Goal: Information Seeking & Learning: Learn about a topic

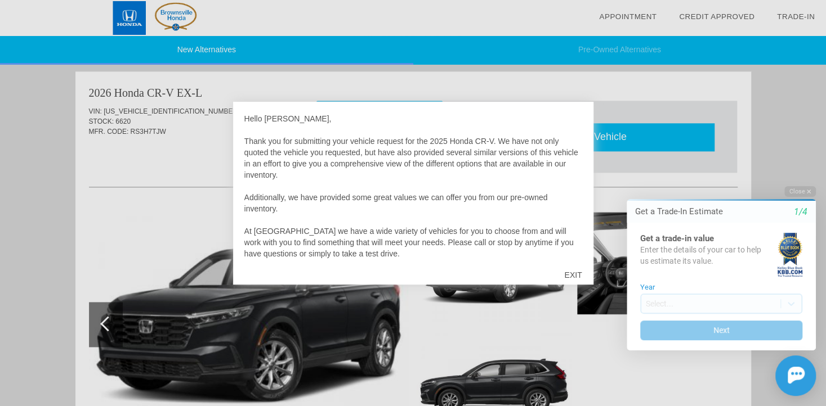
scroll to position [691, 0]
click at [78, 231] on div at bounding box center [413, 203] width 826 height 406
click at [113, 225] on div at bounding box center [413, 203] width 826 height 406
click at [780, 123] on div at bounding box center [413, 203] width 826 height 406
click at [574, 274] on div "EXIT" at bounding box center [573, 275] width 40 height 34
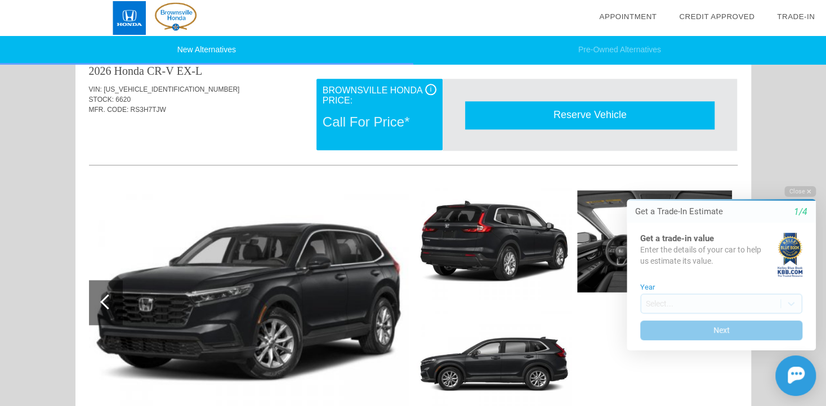
scroll to position [860, 0]
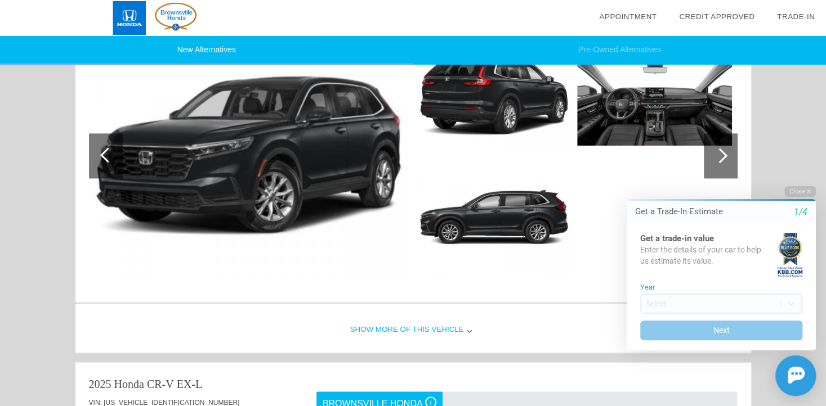
click at [417, 327] on div "Show More of this Vehicle" at bounding box center [413, 330] width 676 height 45
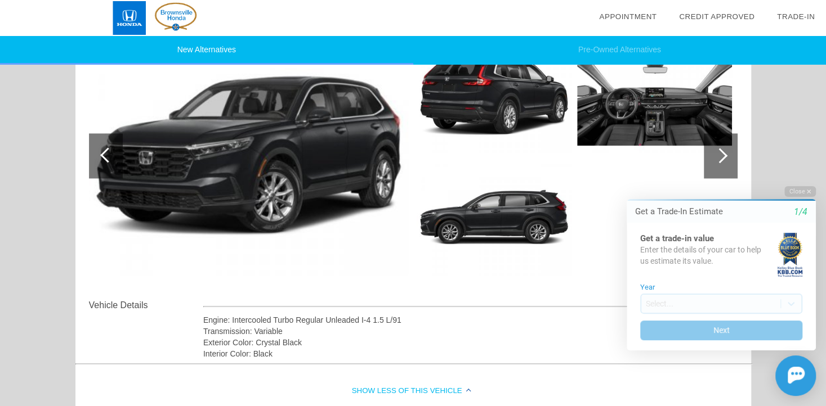
click at [723, 158] on div at bounding box center [721, 155] width 34 height 45
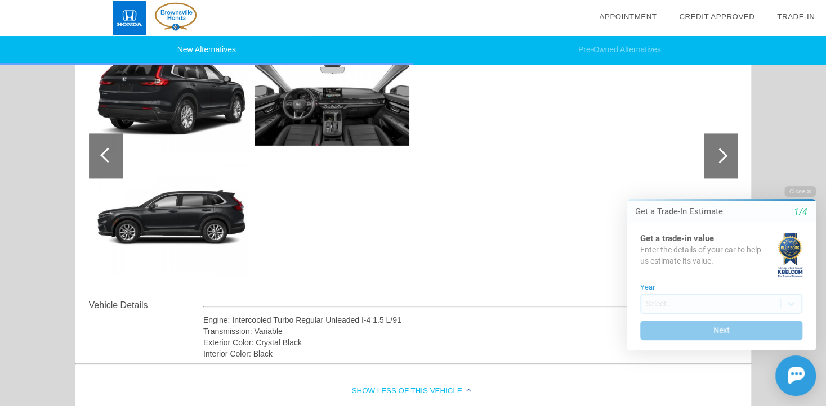
click at [723, 158] on div at bounding box center [721, 155] width 34 height 45
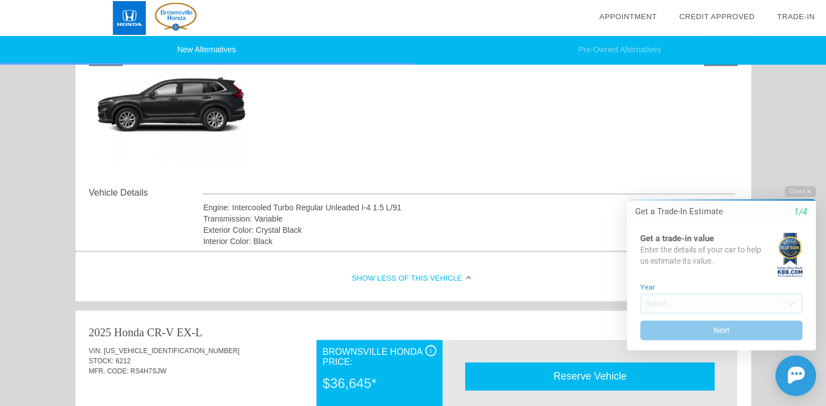
scroll to position [748, 0]
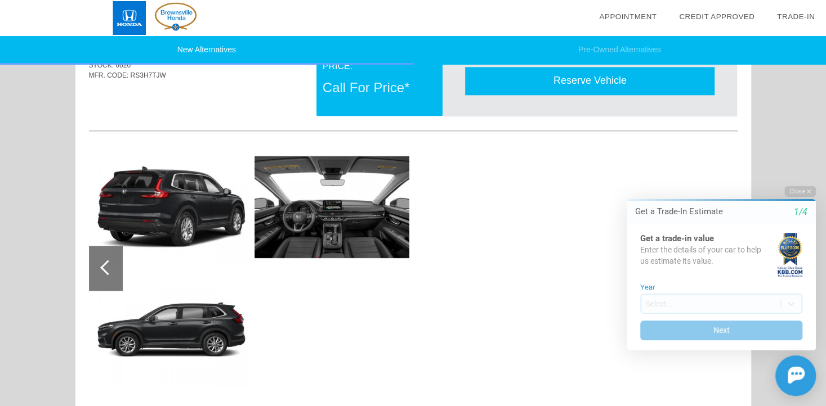
click at [116, 260] on div at bounding box center [106, 268] width 34 height 45
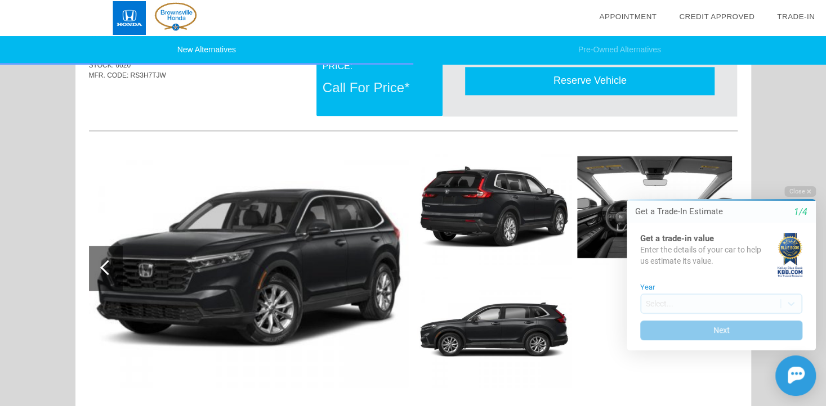
click at [116, 260] on div at bounding box center [106, 268] width 34 height 45
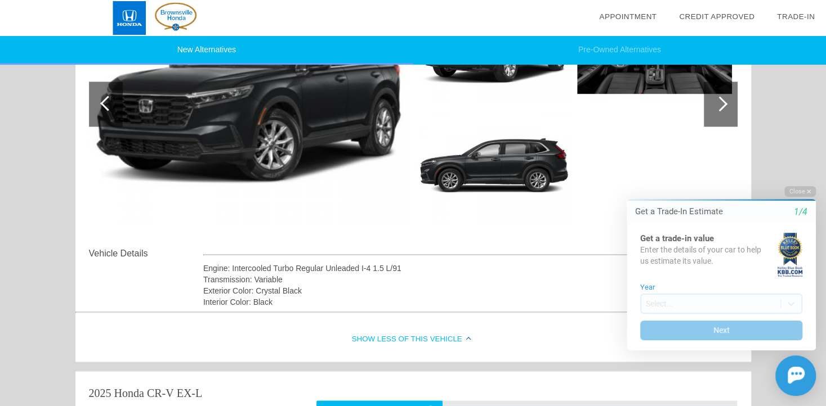
scroll to position [917, 0]
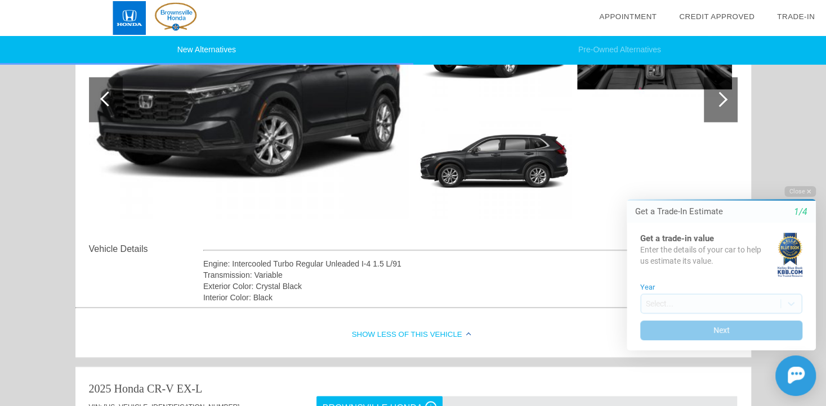
click at [404, 327] on div "Show Less of this Vehicle" at bounding box center [413, 334] width 676 height 45
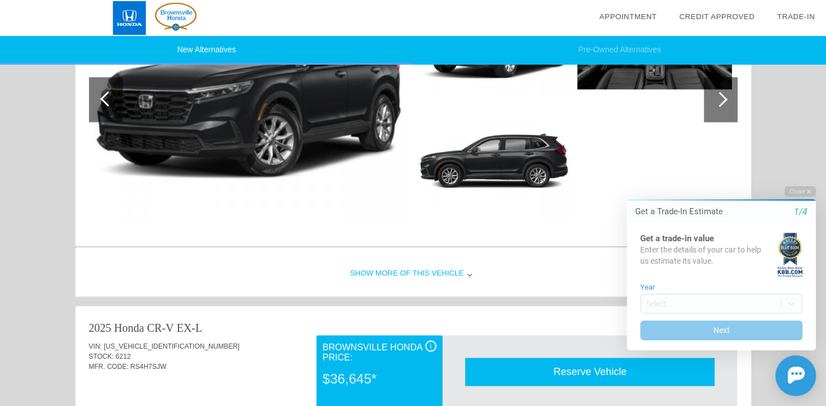
click at [423, 267] on div "Show More of this Vehicle" at bounding box center [413, 274] width 676 height 45
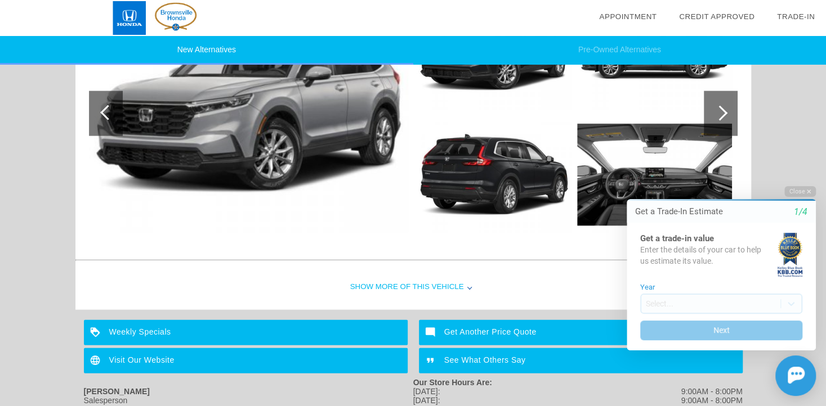
scroll to position [1254, 0]
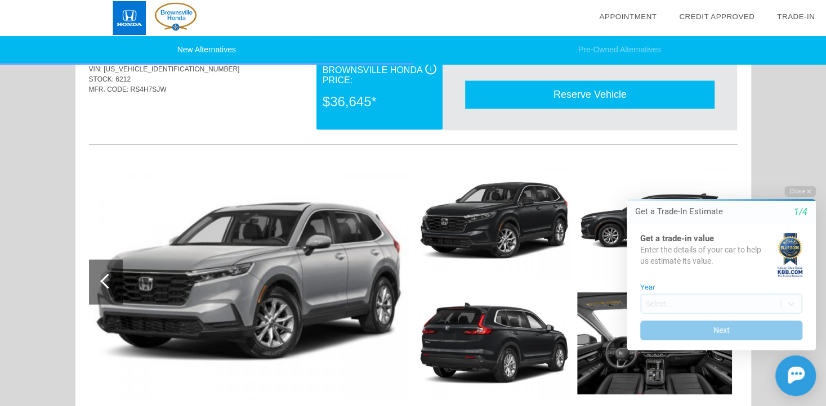
click at [365, 271] on img at bounding box center [248, 282] width 319 height 239
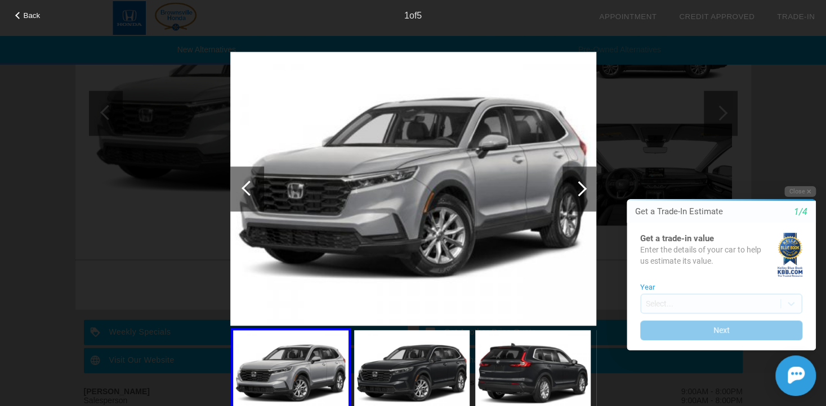
scroll to position [1543, 0]
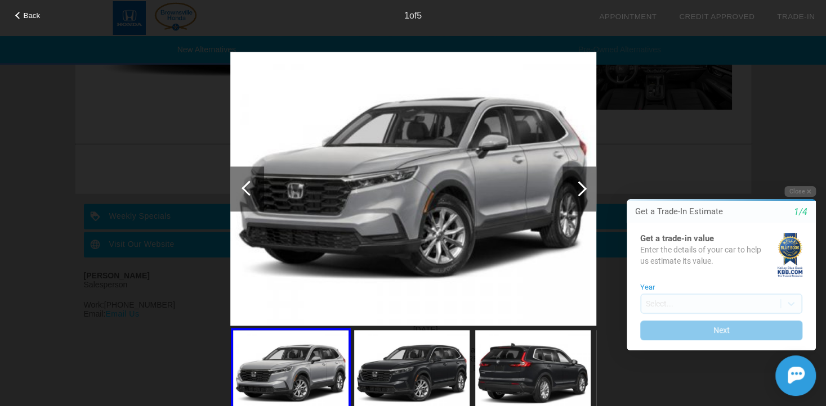
click at [421, 360] on img at bounding box center [411, 373] width 115 height 87
click at [584, 187] on div at bounding box center [578, 188] width 15 height 15
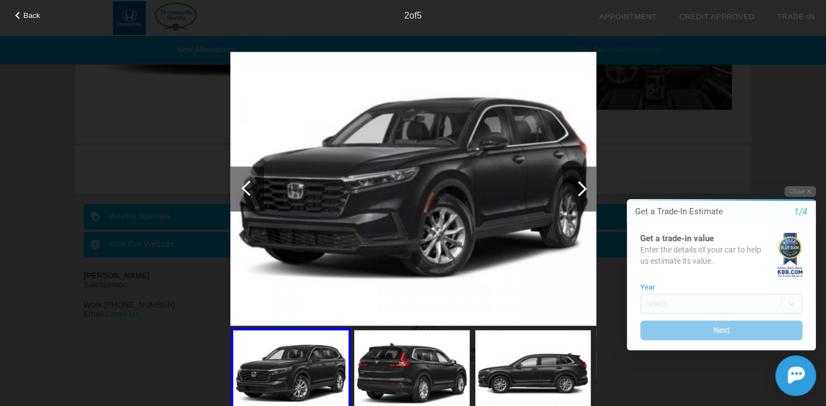
click at [247, 188] on div at bounding box center [249, 188] width 15 height 15
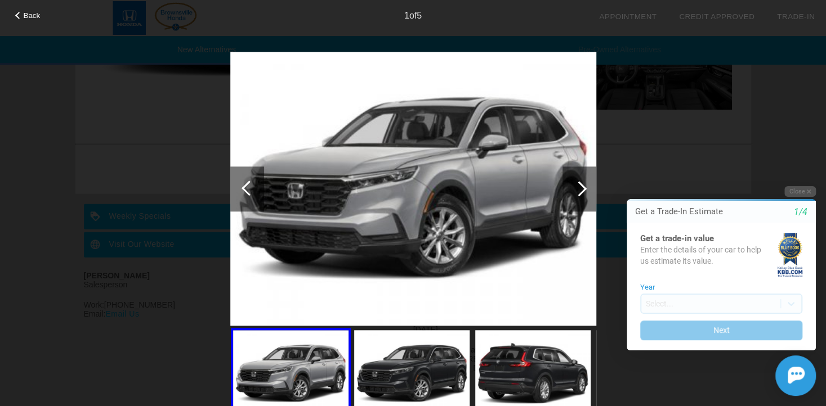
click at [360, 208] on img at bounding box center [413, 189] width 366 height 275
click at [580, 193] on div at bounding box center [578, 188] width 15 height 15
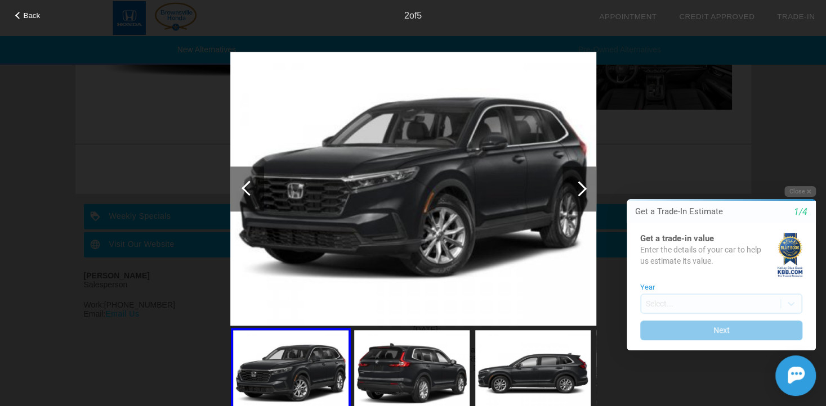
click at [580, 193] on div at bounding box center [578, 188] width 15 height 15
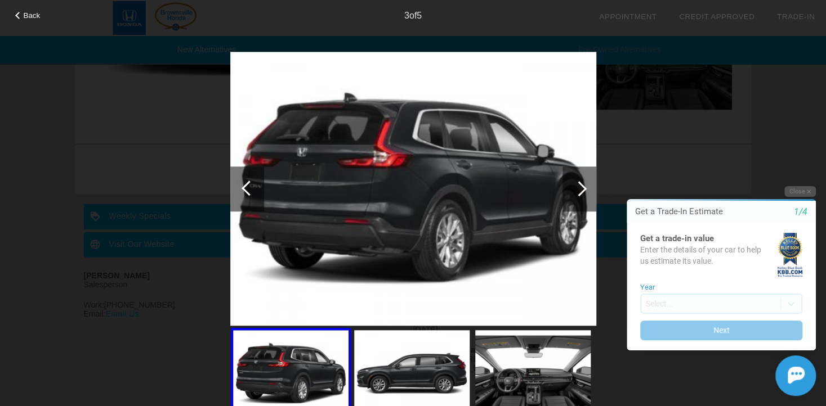
click at [580, 193] on div at bounding box center [578, 188] width 15 height 15
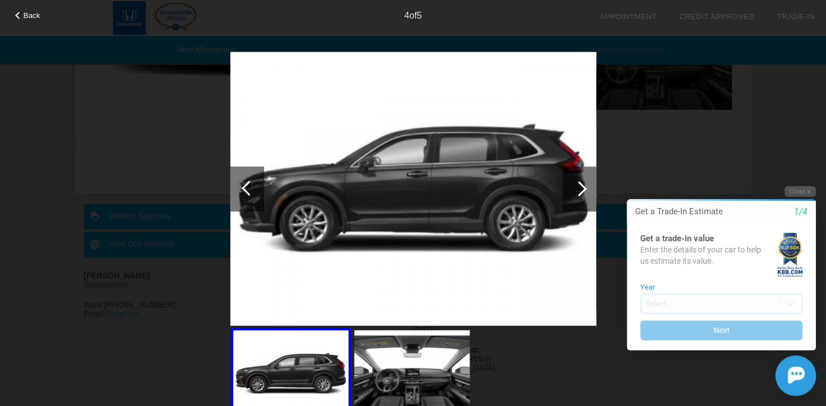
click at [580, 193] on div at bounding box center [578, 188] width 15 height 15
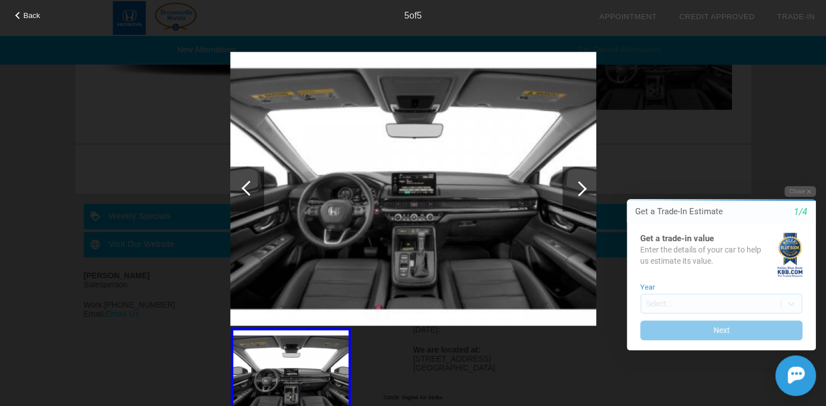
click at [580, 193] on div at bounding box center [578, 188] width 15 height 15
click at [17, 18] on div "5 of 5" at bounding box center [413, 11] width 826 height 23
click at [32, 11] on span "Back" at bounding box center [32, 15] width 17 height 8
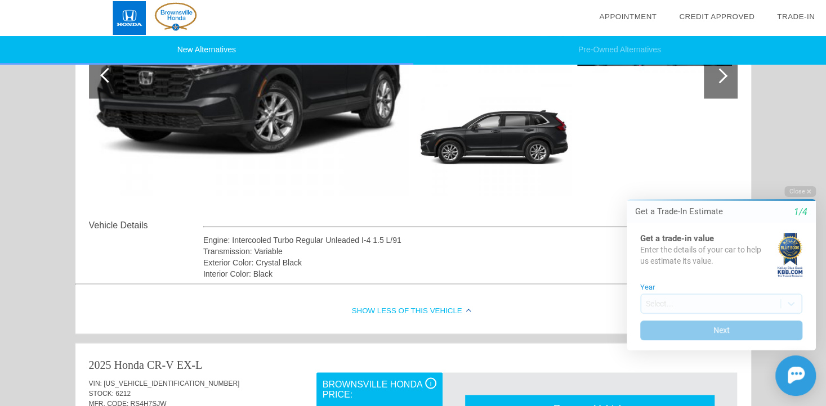
scroll to position [844, 0]
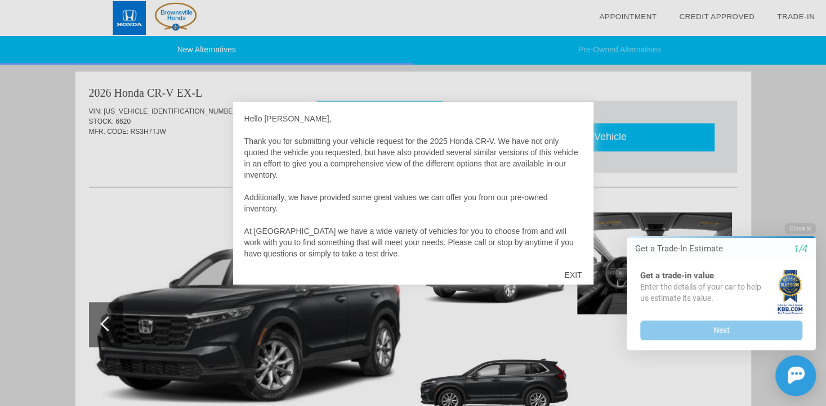
click at [136, 197] on div at bounding box center [413, 203] width 826 height 406
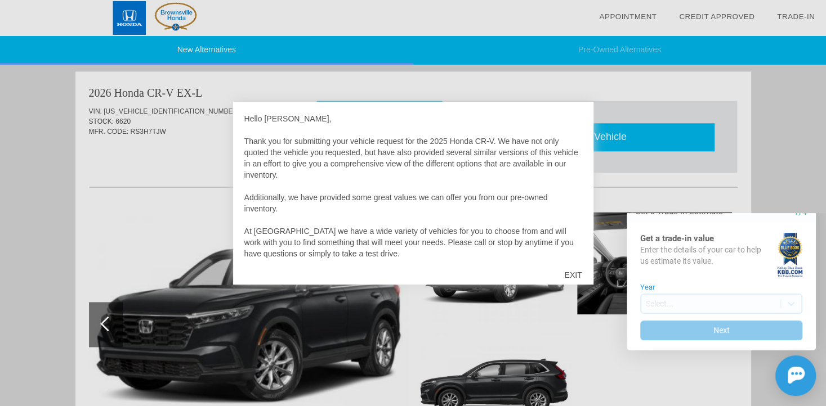
scroll to position [691, 0]
click at [575, 275] on div "EXIT" at bounding box center [573, 275] width 40 height 34
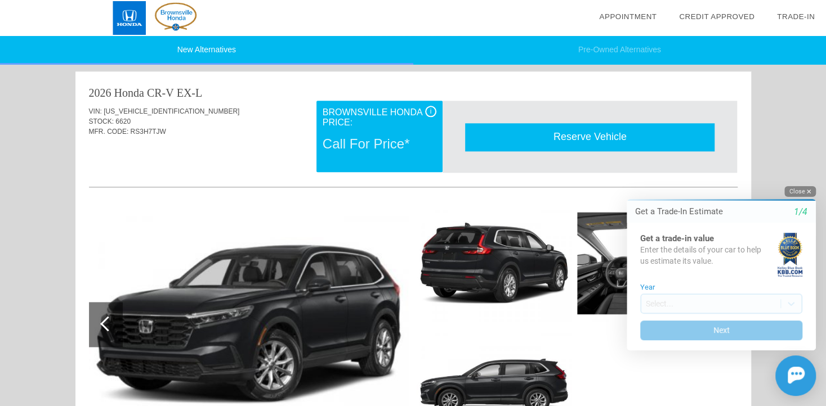
click at [795, 189] on button "Close" at bounding box center [800, 191] width 32 height 11
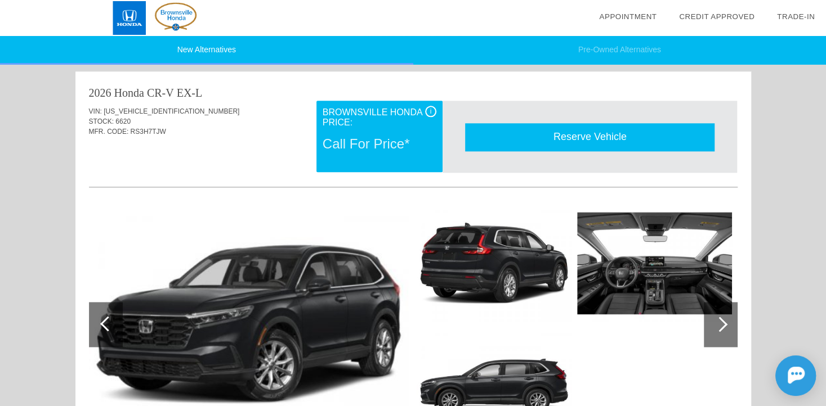
click at [414, 126] on div "Brownsville Honda Price:" at bounding box center [380, 118] width 114 height 24
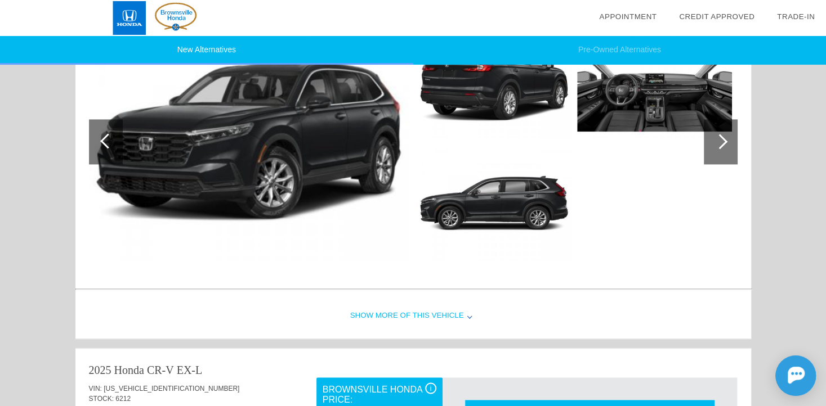
scroll to position [973, 0]
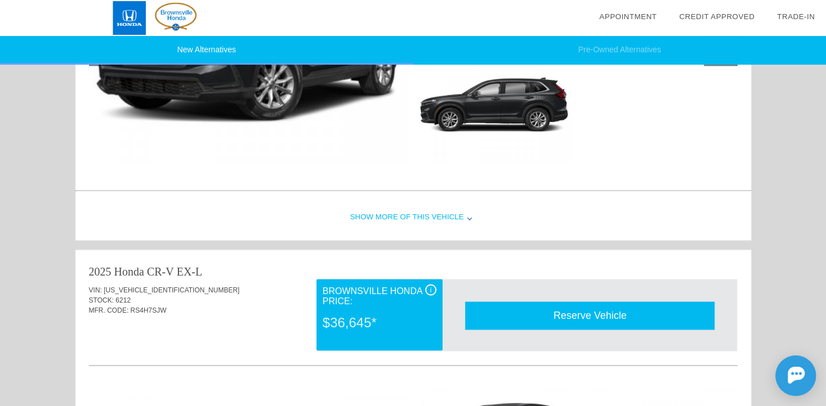
click at [412, 212] on div "Show More of this Vehicle" at bounding box center [413, 217] width 676 height 45
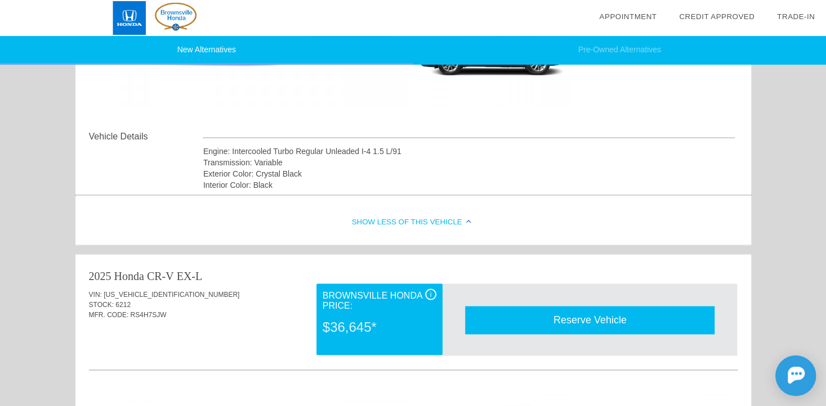
scroll to position [804, 0]
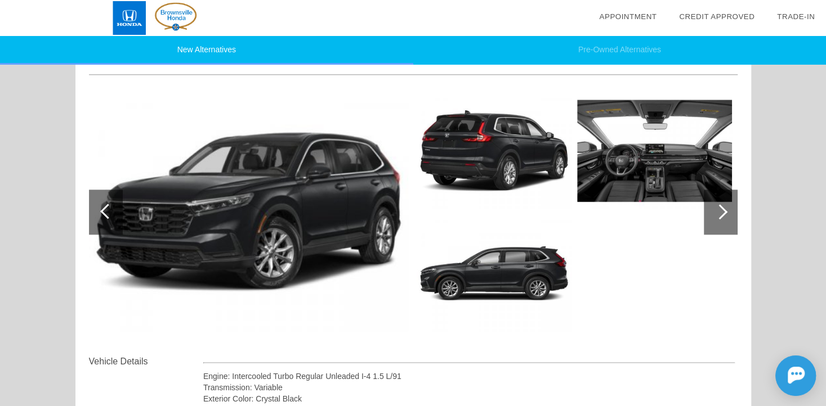
click at [325, 222] on img at bounding box center [248, 212] width 319 height 239
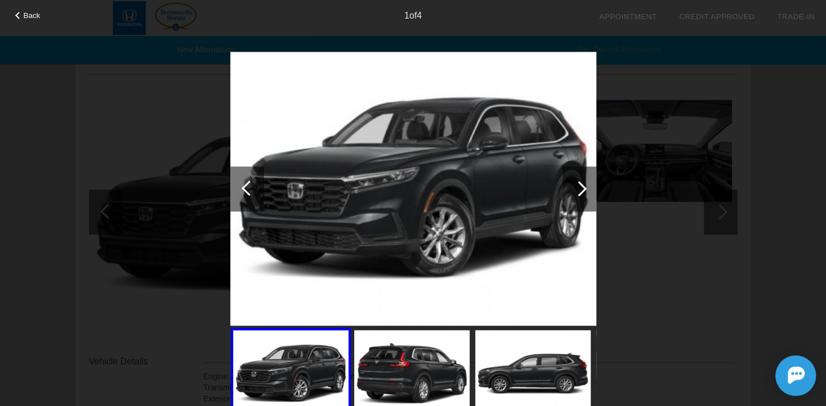
click at [579, 190] on div at bounding box center [578, 188] width 15 height 15
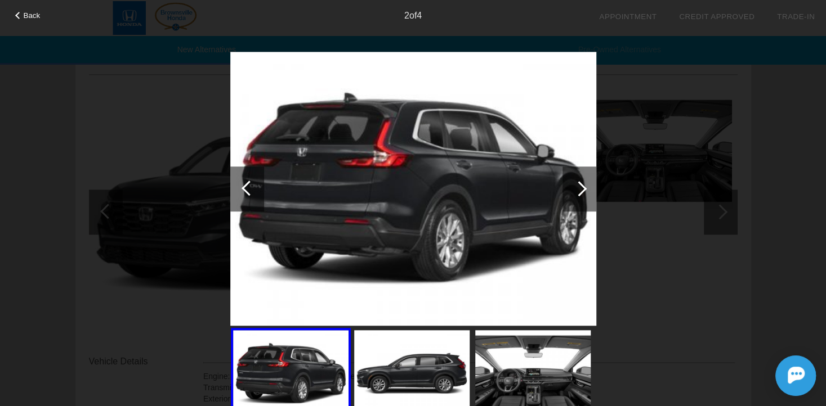
click at [579, 190] on div at bounding box center [578, 188] width 15 height 15
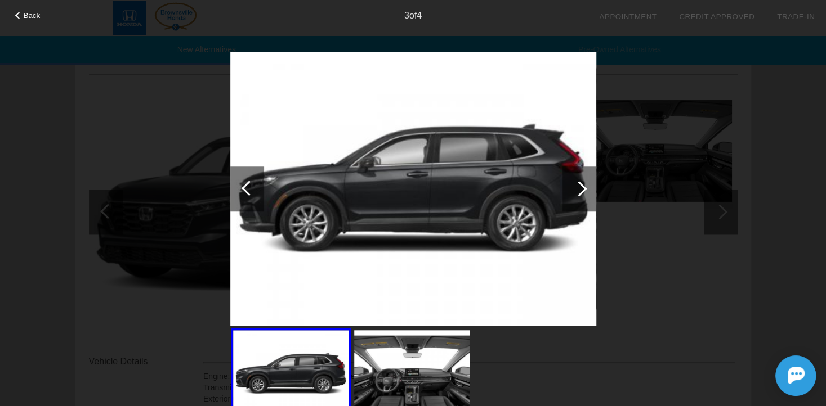
click at [579, 190] on div at bounding box center [578, 188] width 15 height 15
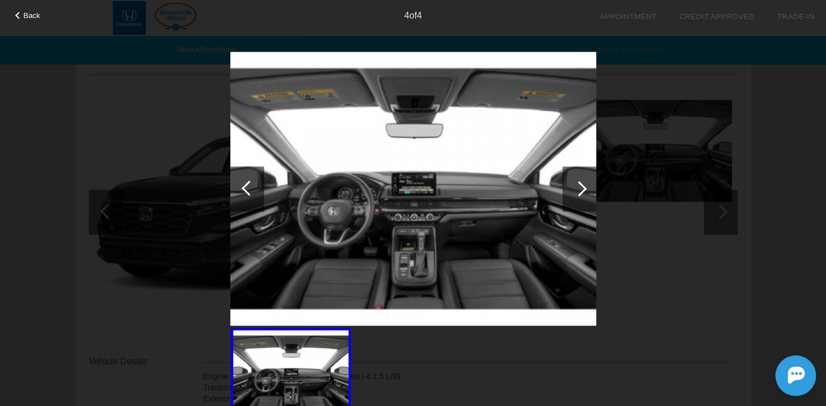
click at [579, 190] on div at bounding box center [578, 188] width 15 height 15
click at [251, 193] on div at bounding box center [249, 188] width 15 height 15
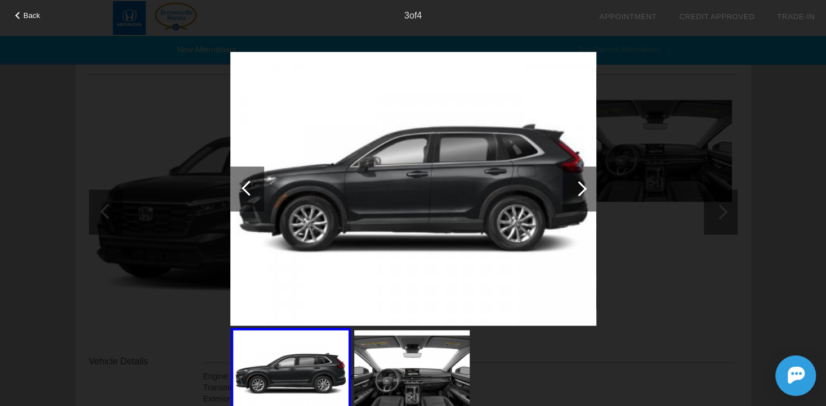
click at [251, 193] on div at bounding box center [249, 188] width 15 height 15
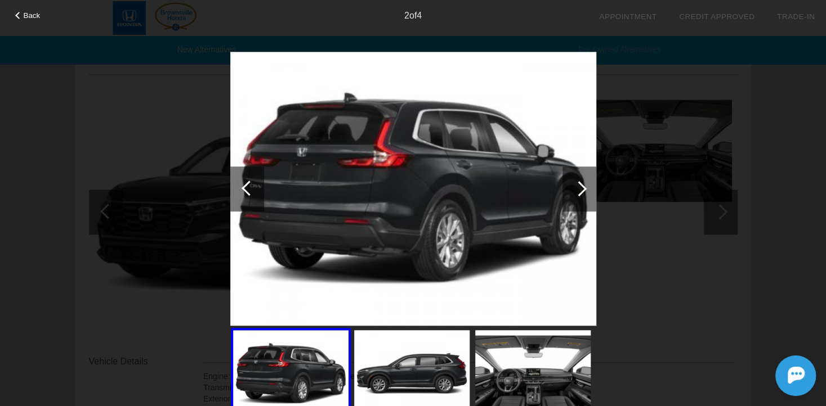
click at [251, 193] on div at bounding box center [249, 188] width 15 height 15
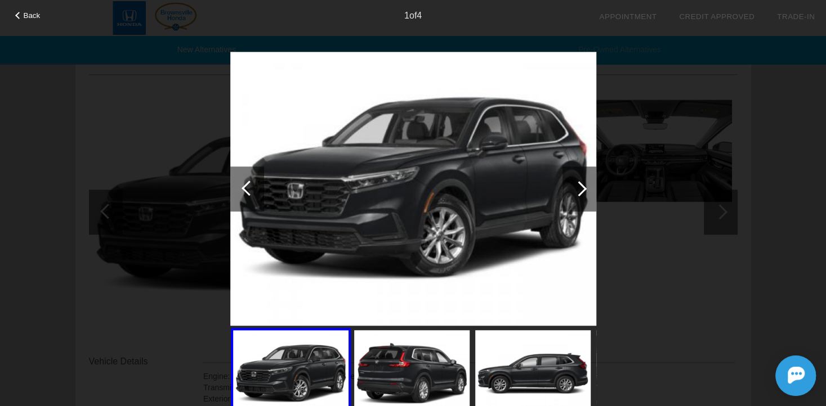
click at [251, 193] on div at bounding box center [249, 188] width 15 height 15
click at [244, 189] on div at bounding box center [249, 188] width 15 height 15
